Goal: Transaction & Acquisition: Purchase product/service

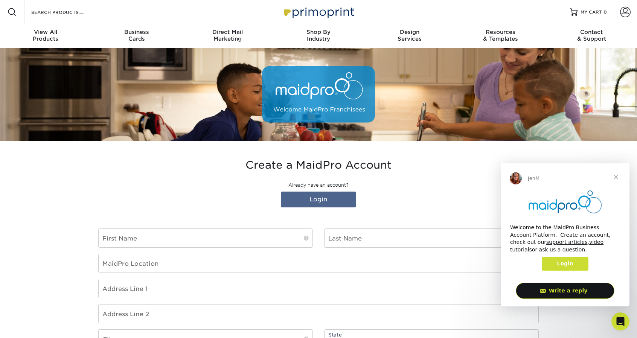
click at [574, 264] on link "Login" at bounding box center [565, 264] width 46 height 14
click at [565, 266] on span "Login" at bounding box center [565, 264] width 16 height 6
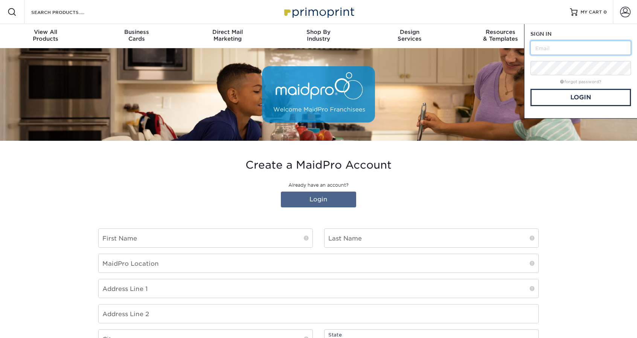
click at [552, 50] on input "text" at bounding box center [581, 48] width 101 height 14
type input "stjohns.fl@maidpro.com"
click at [580, 100] on link "Login" at bounding box center [581, 97] width 101 height 17
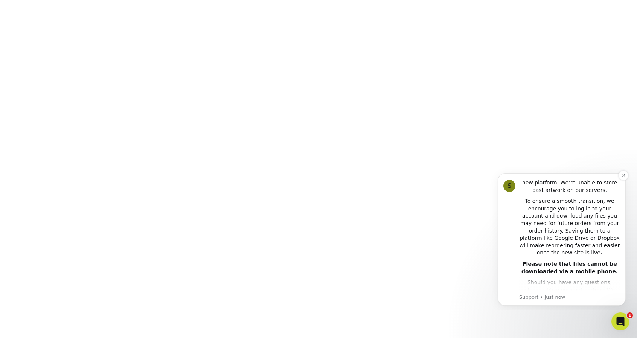
scroll to position [169, 0]
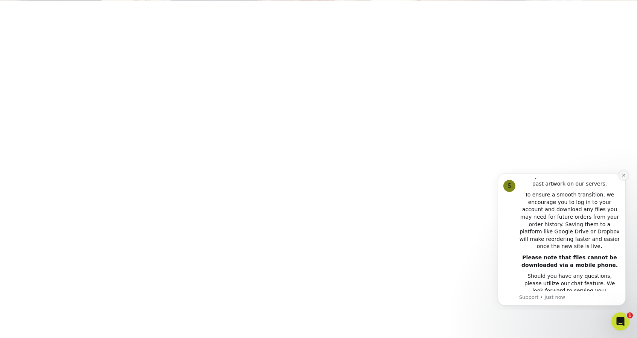
click at [623, 176] on icon "Dismiss notification" at bounding box center [623, 175] width 3 height 3
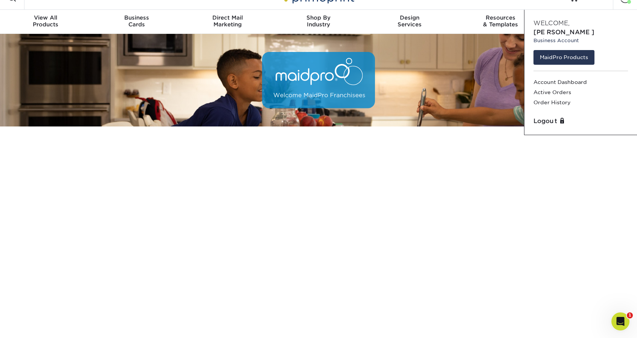
scroll to position [0, 0]
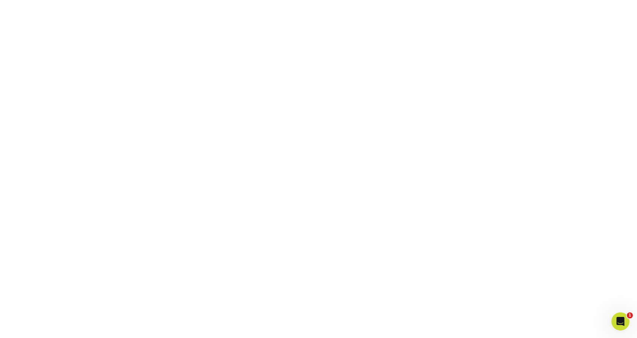
scroll to position [140, 0]
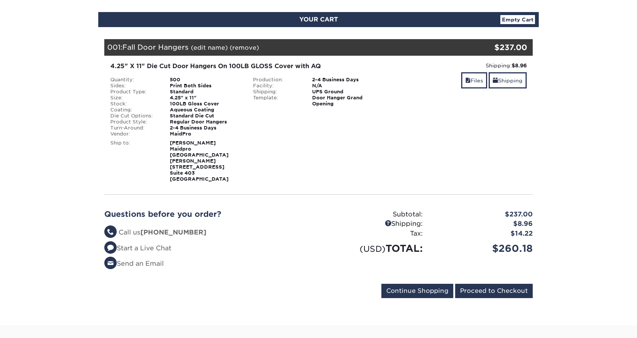
scroll to position [113, 0]
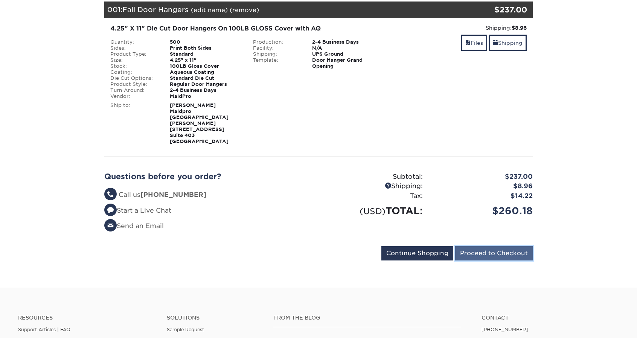
click at [476, 246] on input "Proceed to Checkout" at bounding box center [494, 253] width 78 height 14
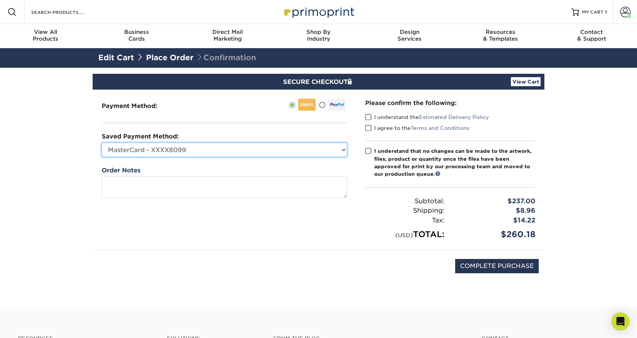
click at [333, 150] on select "MasterCard - XXXX8099 New Credit Card" at bounding box center [225, 150] width 246 height 14
click at [102, 143] on select "MasterCard - XXXX8099 New Credit Card" at bounding box center [225, 150] width 246 height 14
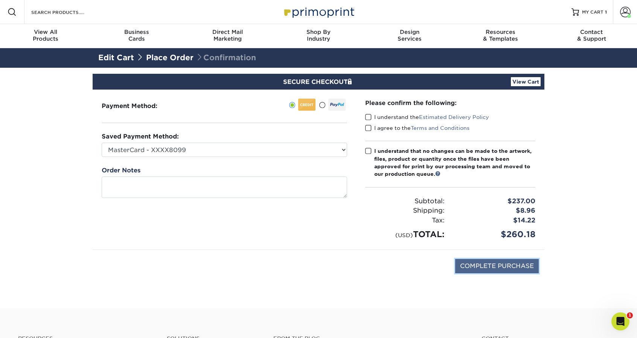
click at [497, 261] on input "COMPLETE PURCHASE" at bounding box center [497, 266] width 84 height 14
click at [368, 116] on span at bounding box center [368, 117] width 6 height 7
click at [0, 0] on input "I understand the Estimated Delivery Policy" at bounding box center [0, 0] width 0 height 0
click at [369, 130] on span at bounding box center [368, 128] width 6 height 7
click at [0, 0] on input "I agree to the Terms and Conditions" at bounding box center [0, 0] width 0 height 0
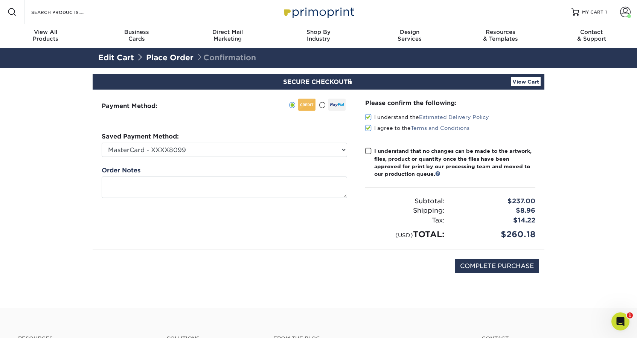
click at [366, 151] on span at bounding box center [368, 151] width 6 height 7
click at [0, 0] on input "I understand that no changes can be made to the artwork, files, product or quan…" at bounding box center [0, 0] width 0 height 0
click at [493, 265] on input "COMPLETE PURCHASE" at bounding box center [497, 266] width 84 height 14
type input "PROCESSING, PLEASE WAIT..."
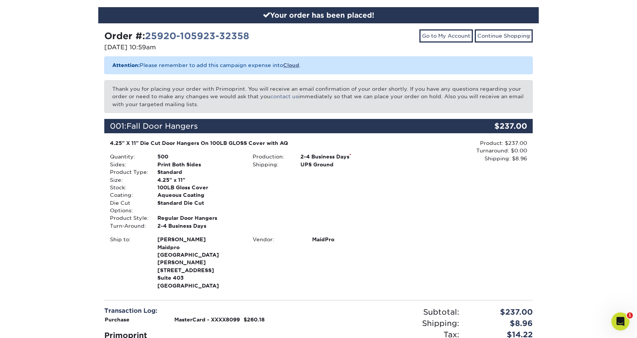
scroll to position [75, 0]
